Goal: Information Seeking & Learning: Compare options

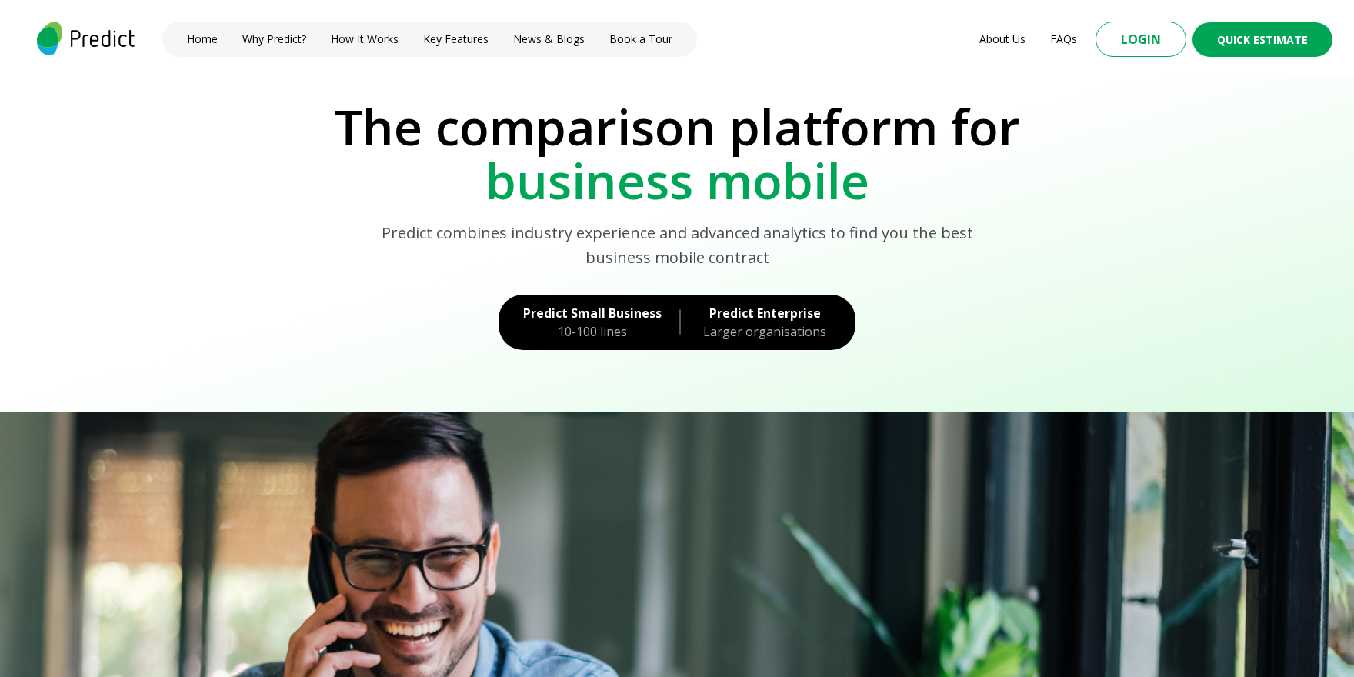
click at [584, 329] on div "10-100 lines" at bounding box center [592, 331] width 138 height 18
click at [740, 331] on div "Larger organisations" at bounding box center [765, 331] width 132 height 18
click at [588, 329] on div "10-100 lines" at bounding box center [592, 331] width 138 height 18
